Goal: Task Accomplishment & Management: Manage account settings

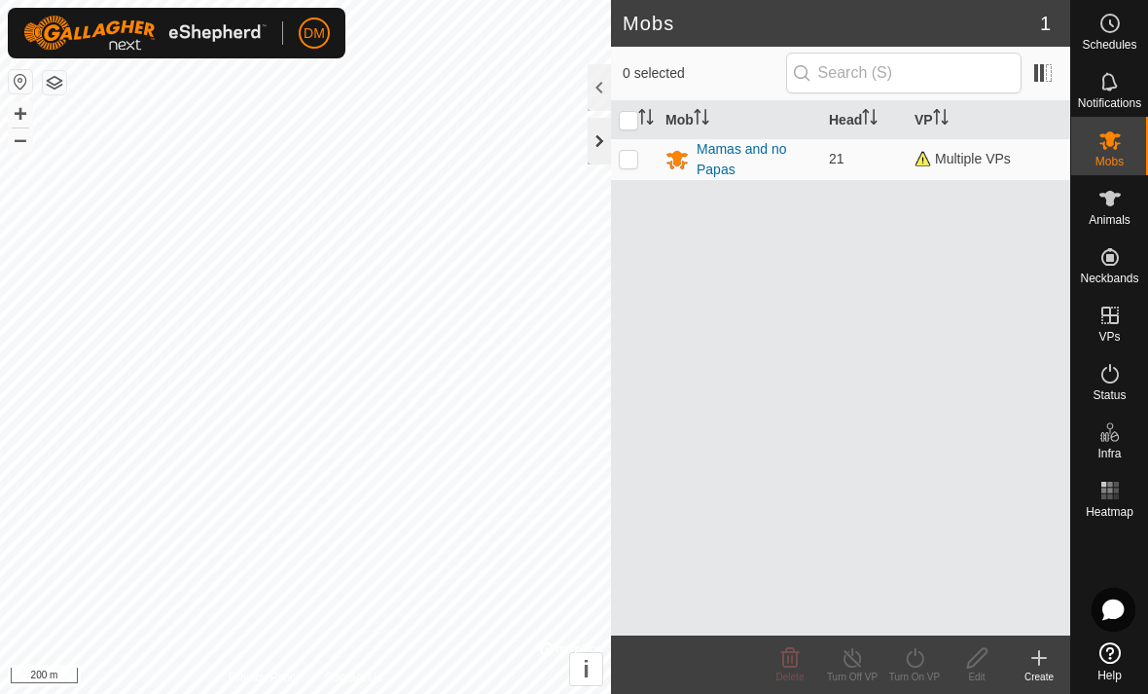
click at [606, 151] on div at bounding box center [599, 141] width 23 height 47
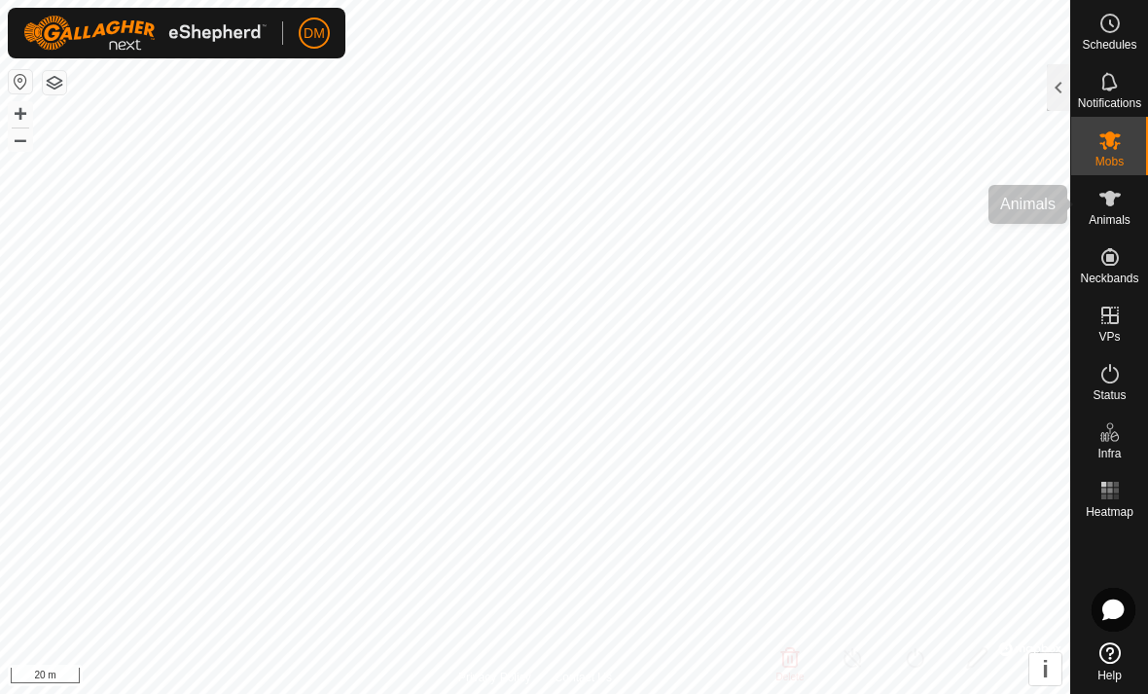
click at [1107, 189] on icon at bounding box center [1109, 198] width 23 height 23
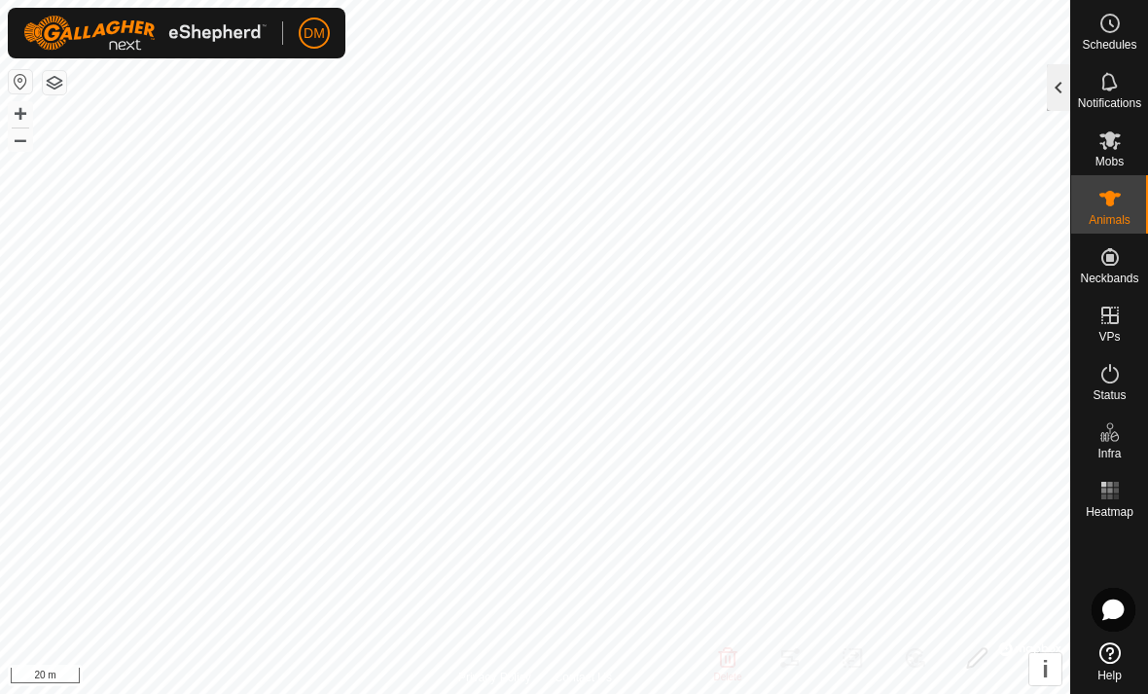
click at [1057, 89] on div at bounding box center [1058, 87] width 23 height 47
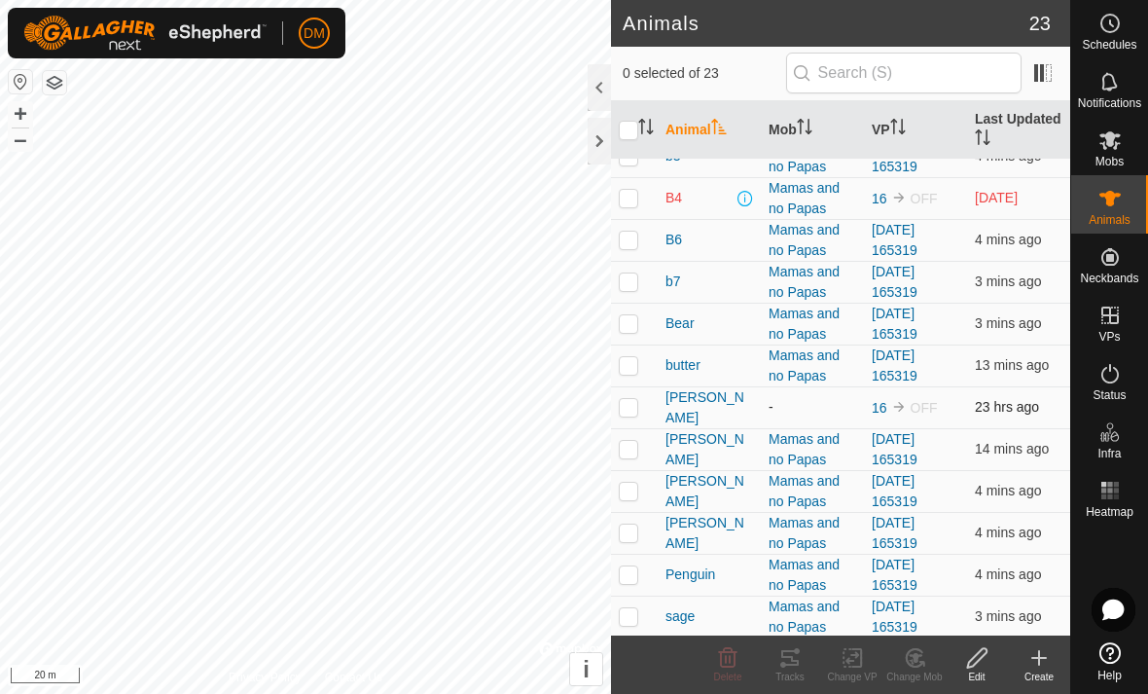
scroll to position [340, 0]
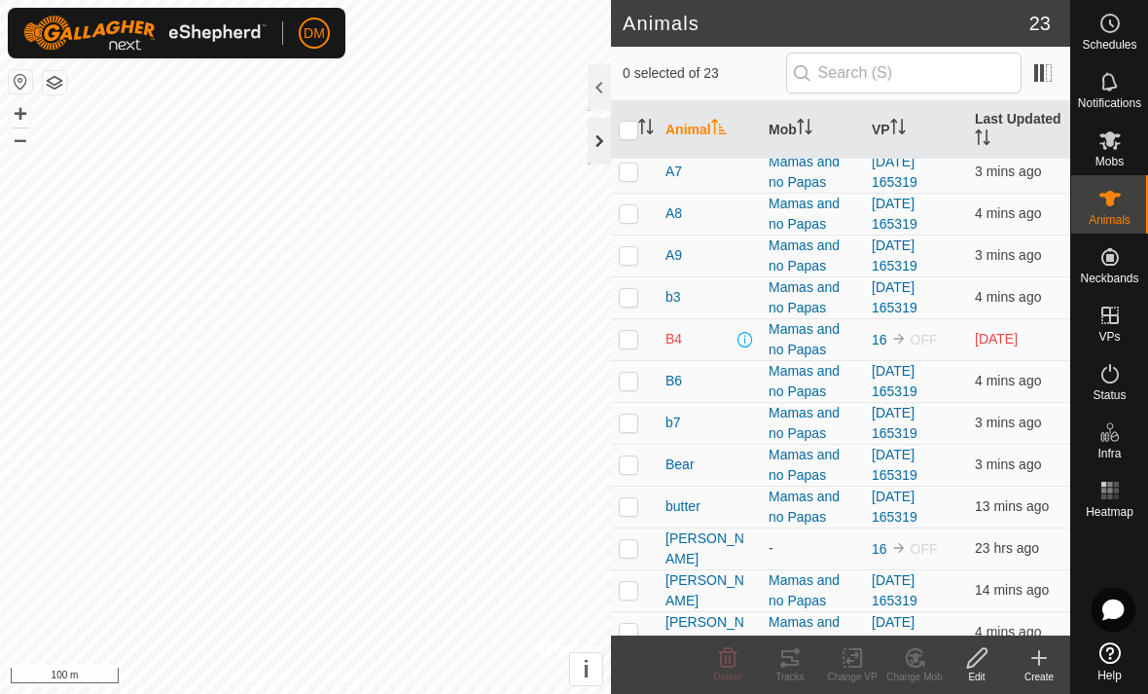
click at [594, 151] on div at bounding box center [599, 141] width 23 height 47
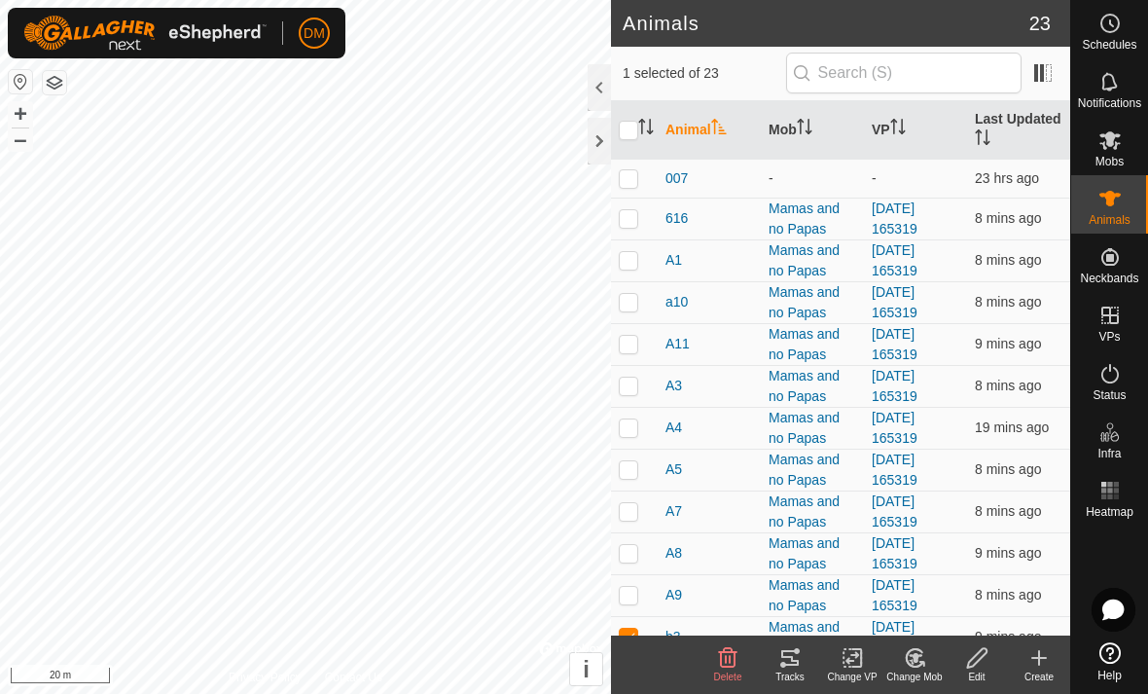
click at [778, 669] on div "Tracks" at bounding box center [790, 676] width 62 height 15
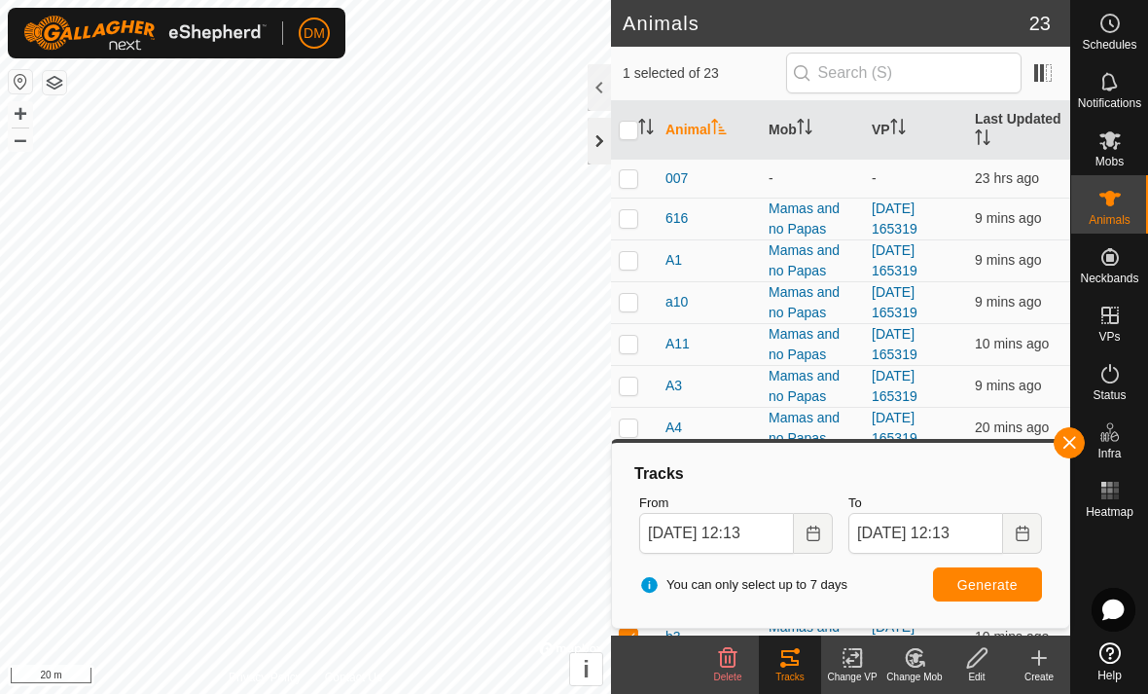
click at [598, 141] on div at bounding box center [599, 141] width 23 height 47
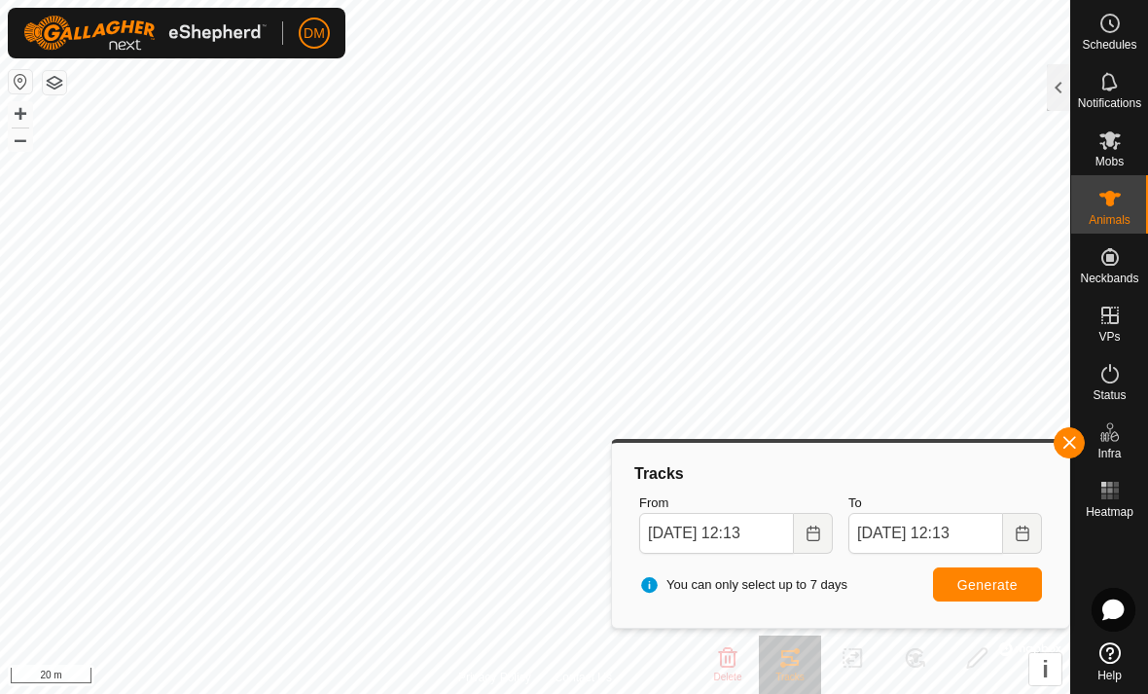
click at [1071, 446] on button "button" at bounding box center [1069, 442] width 31 height 31
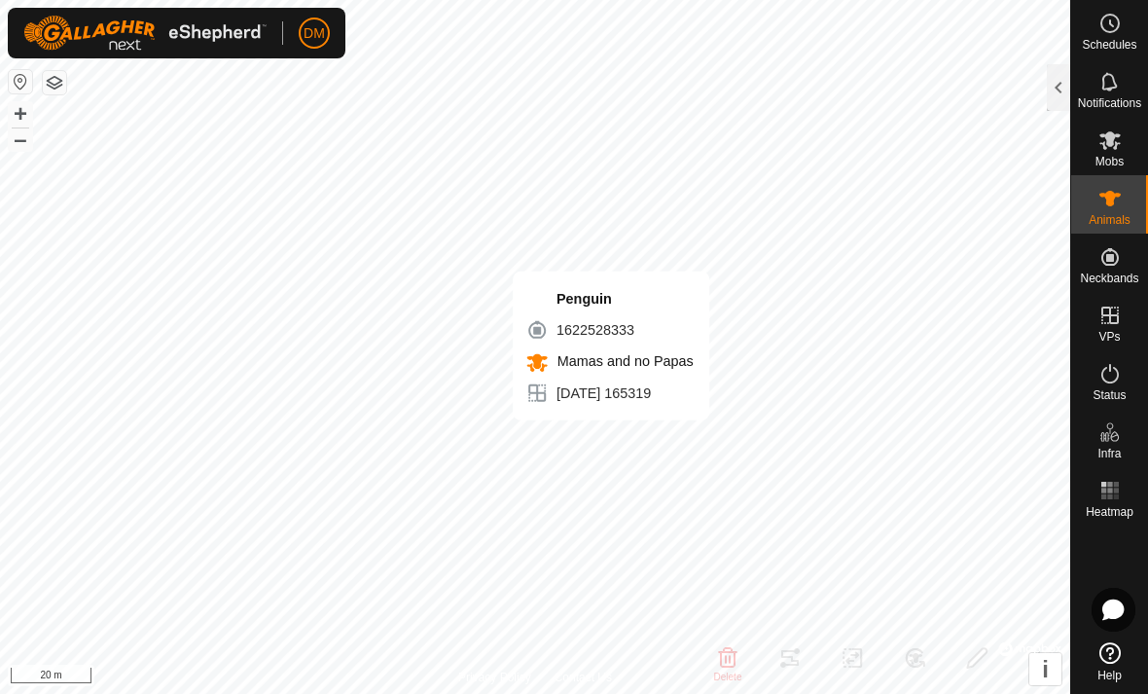
checkbox input "false"
checkbox input "true"
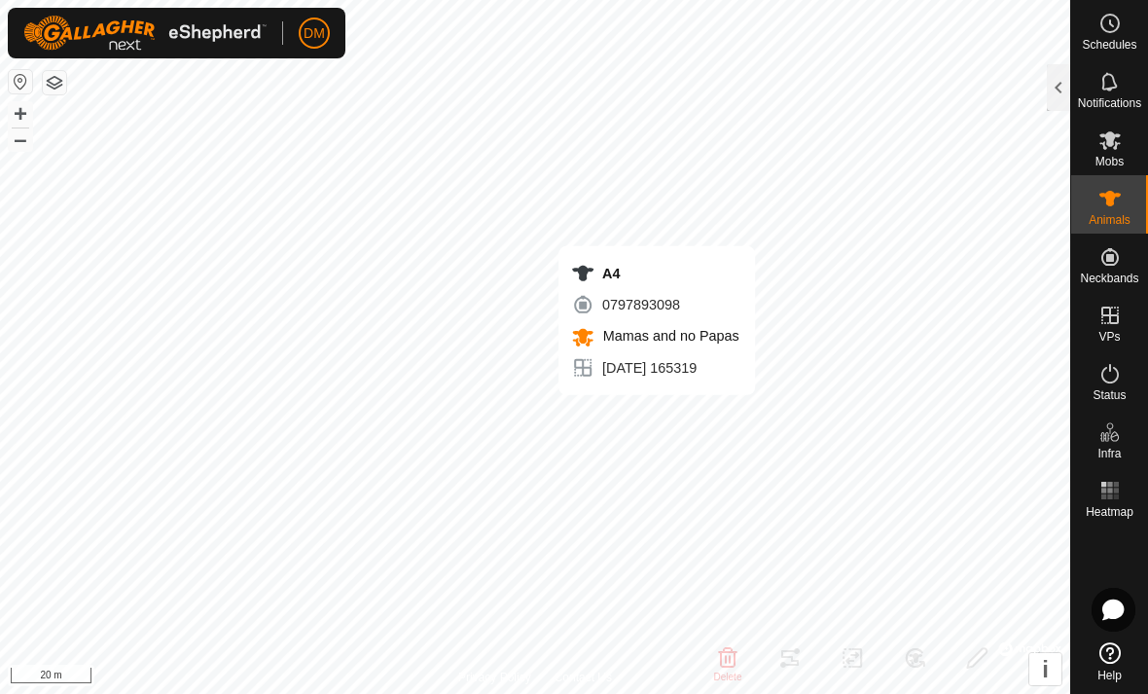
checkbox input "true"
checkbox input "false"
